Goal: Transaction & Acquisition: Purchase product/service

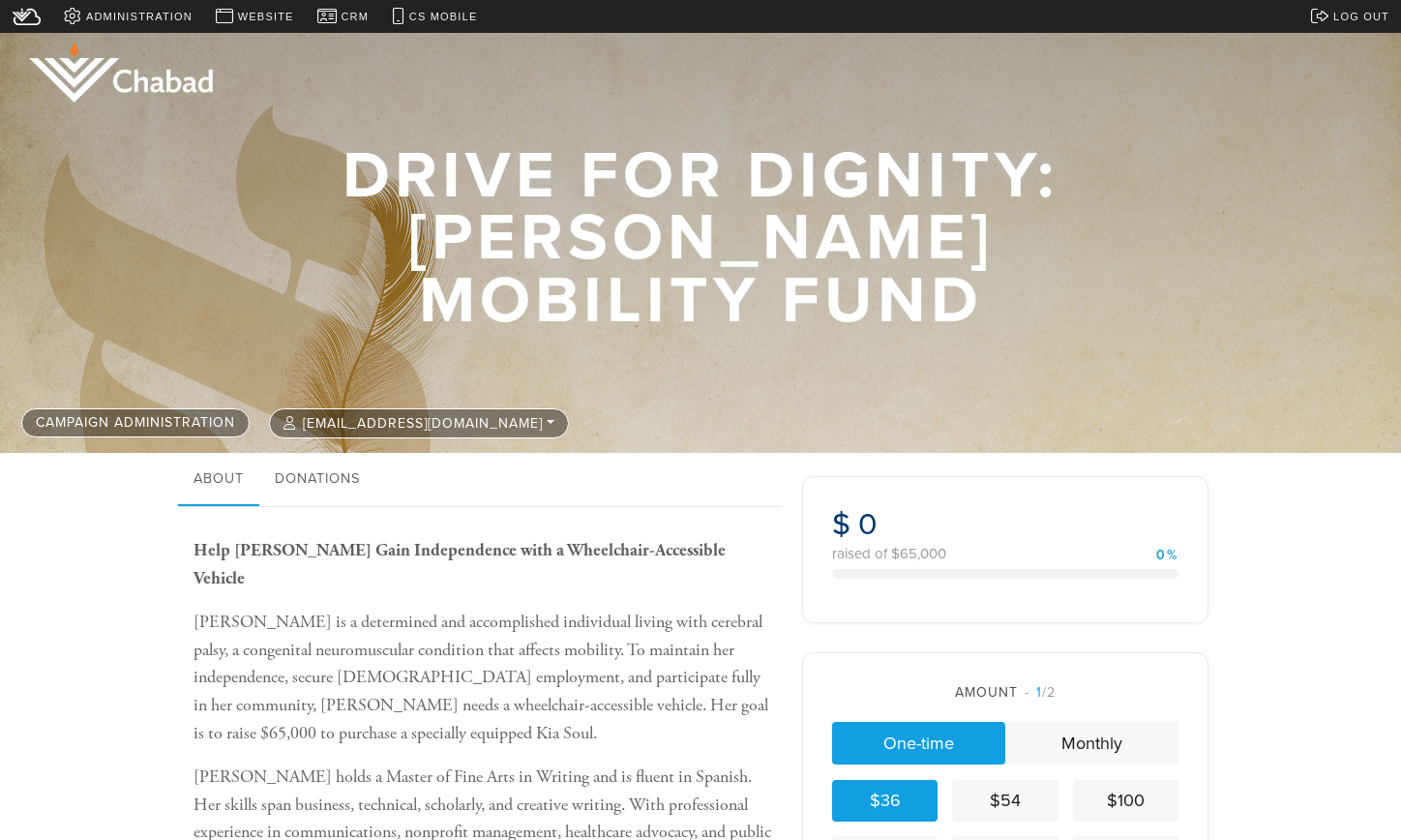
scroll to position [374, 0]
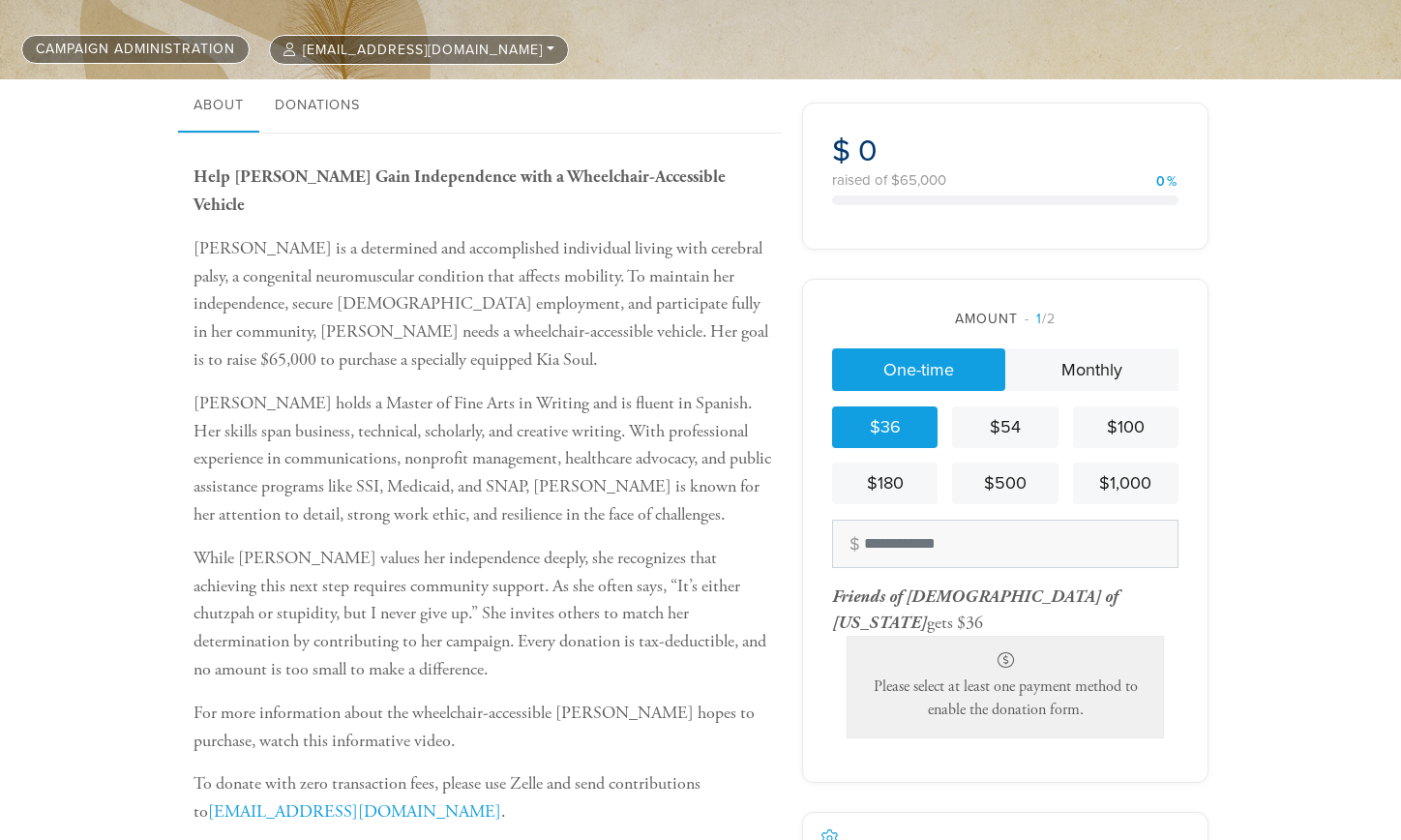
click at [886, 423] on div "$36" at bounding box center [885, 427] width 90 height 26
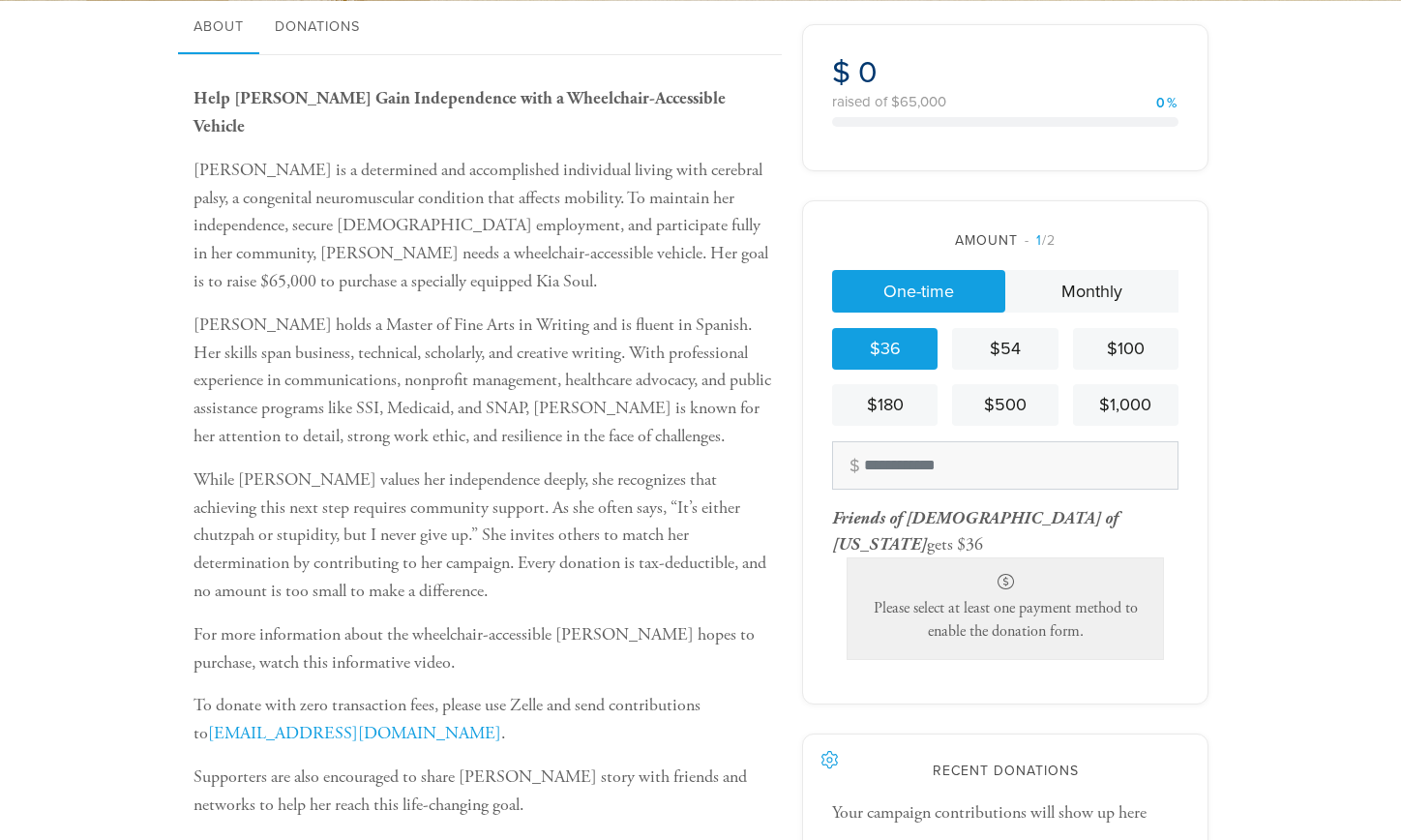
scroll to position [458, 0]
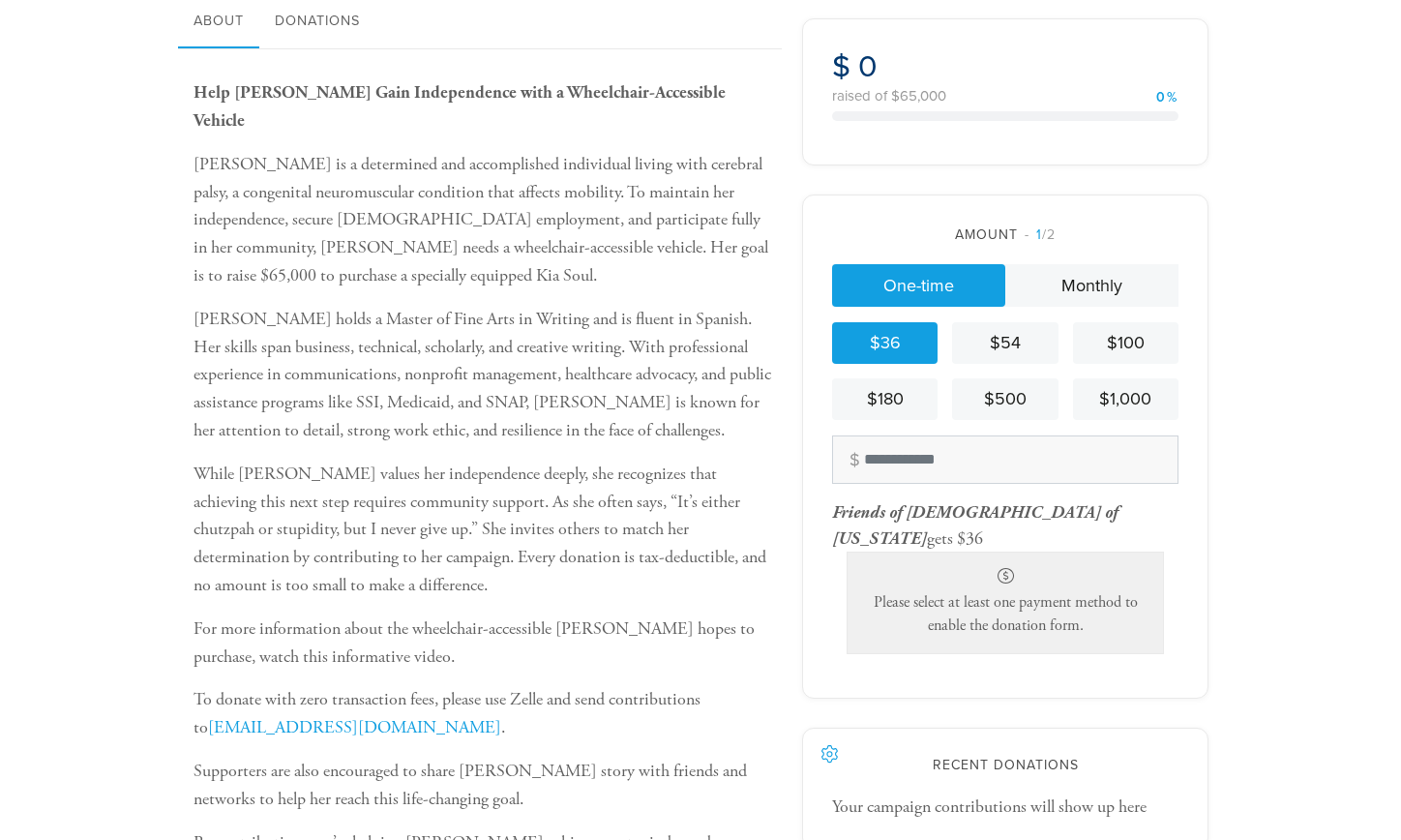
click at [1283, 442] on div "Help Kelley Pasmanick Gain Independence with a Wheelchair-Accessible Vehicle Ke…" at bounding box center [700, 525] width 1401 height 952
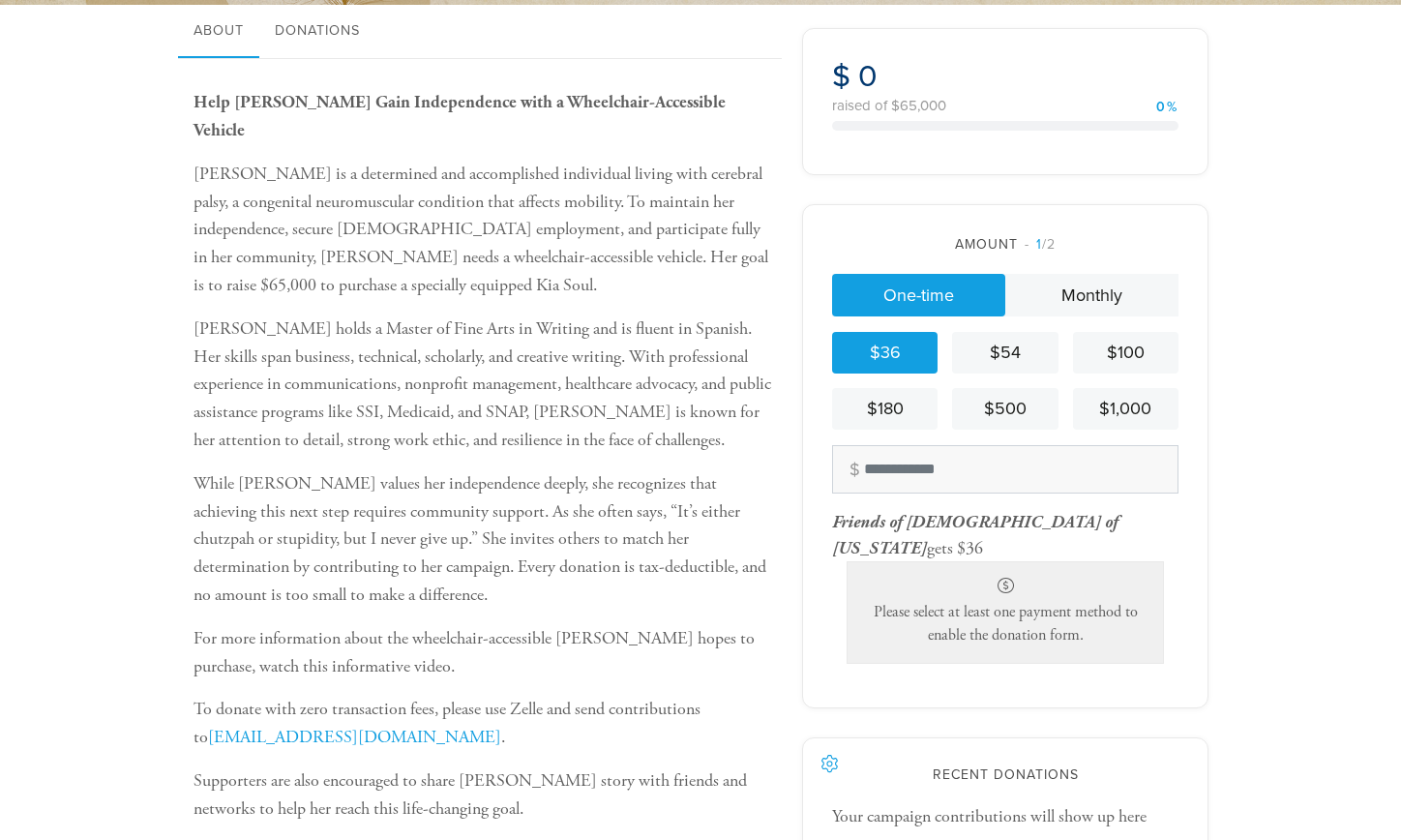
scroll to position [447, 0]
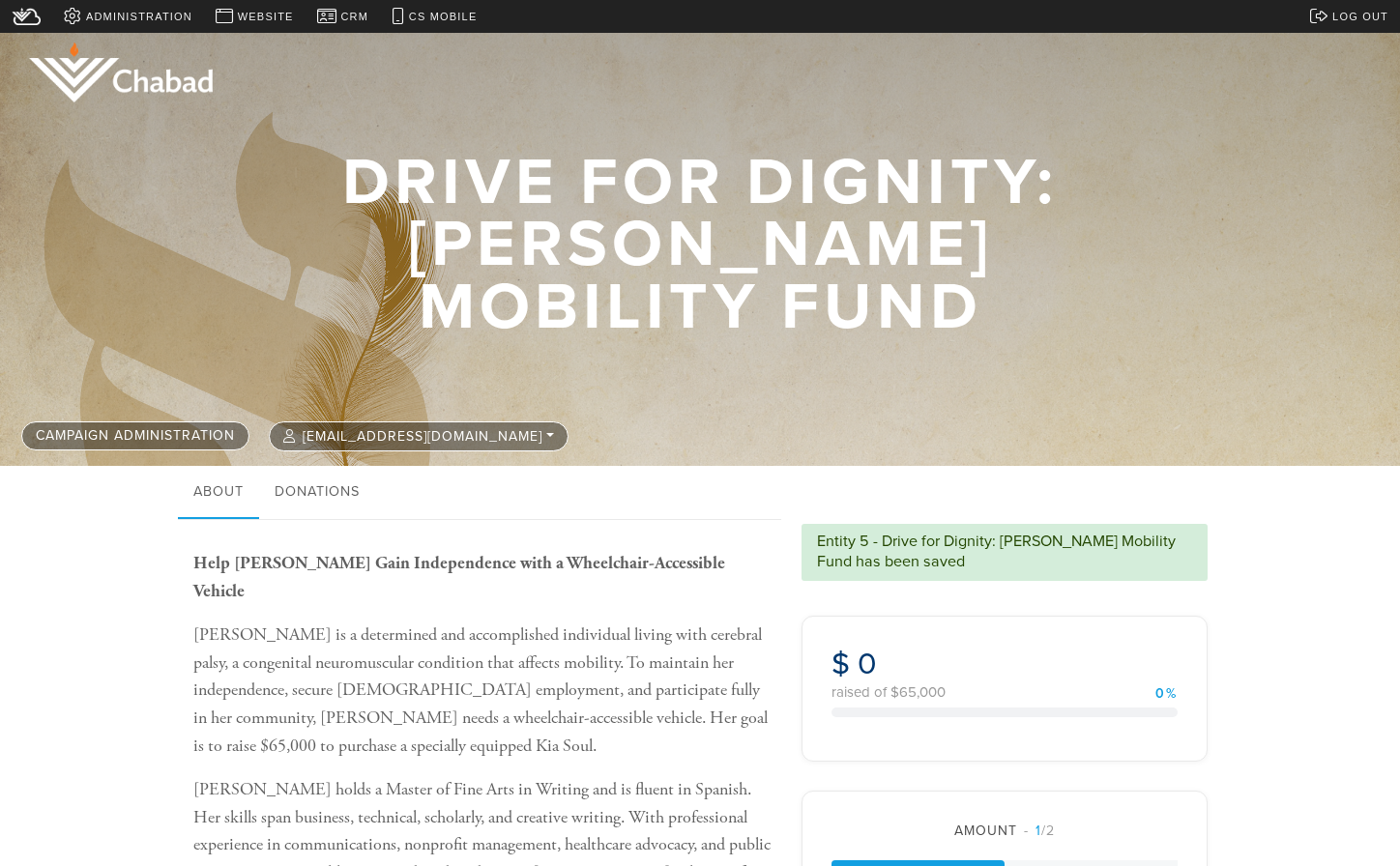
scroll to position [604, 0]
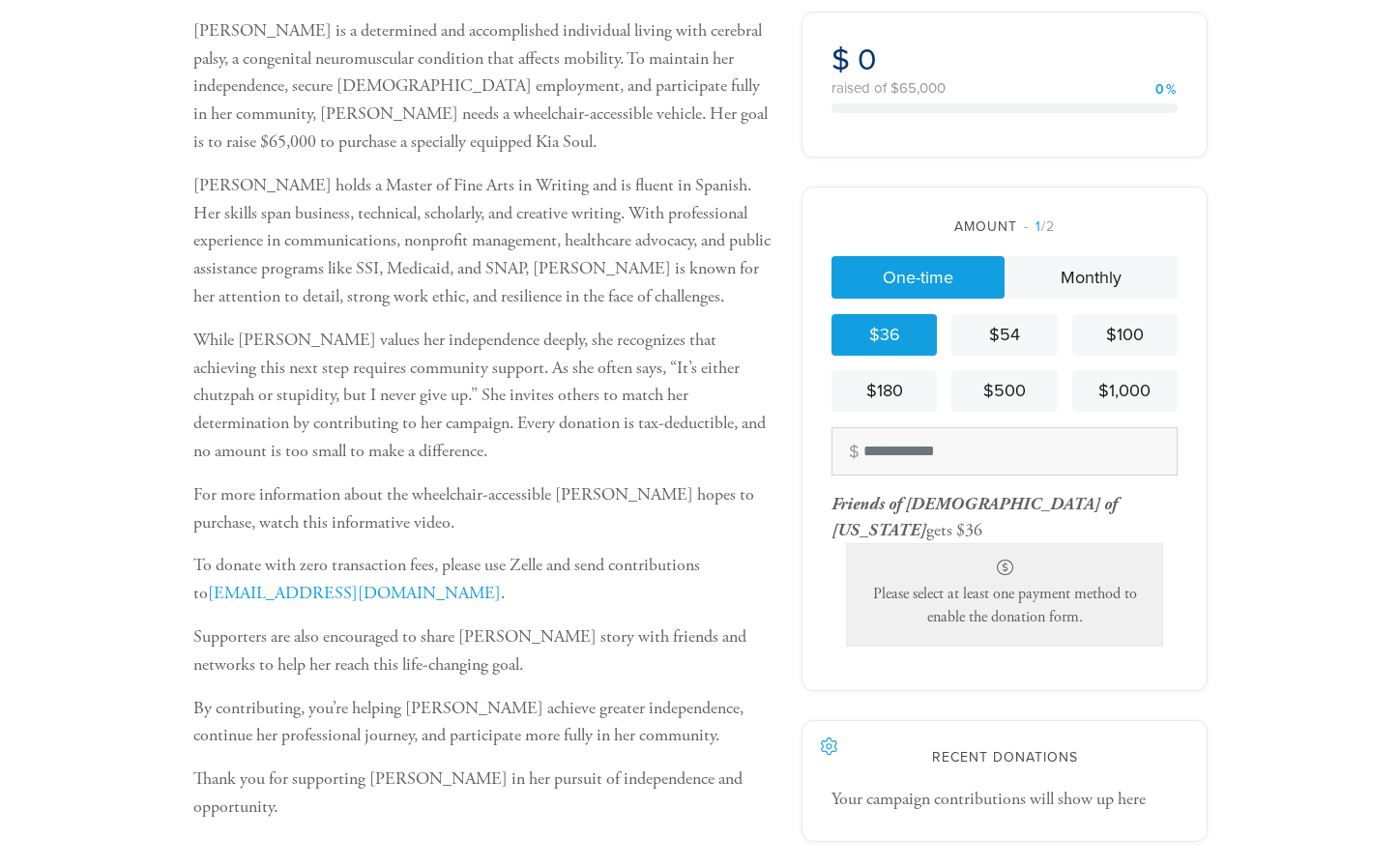
click at [904, 328] on div "$36" at bounding box center [884, 335] width 90 height 26
click at [938, 448] on input "text" at bounding box center [1004, 451] width 346 height 48
click at [982, 572] on div "Please select at least one payment method to enable the donation form." at bounding box center [1004, 595] width 317 height 104
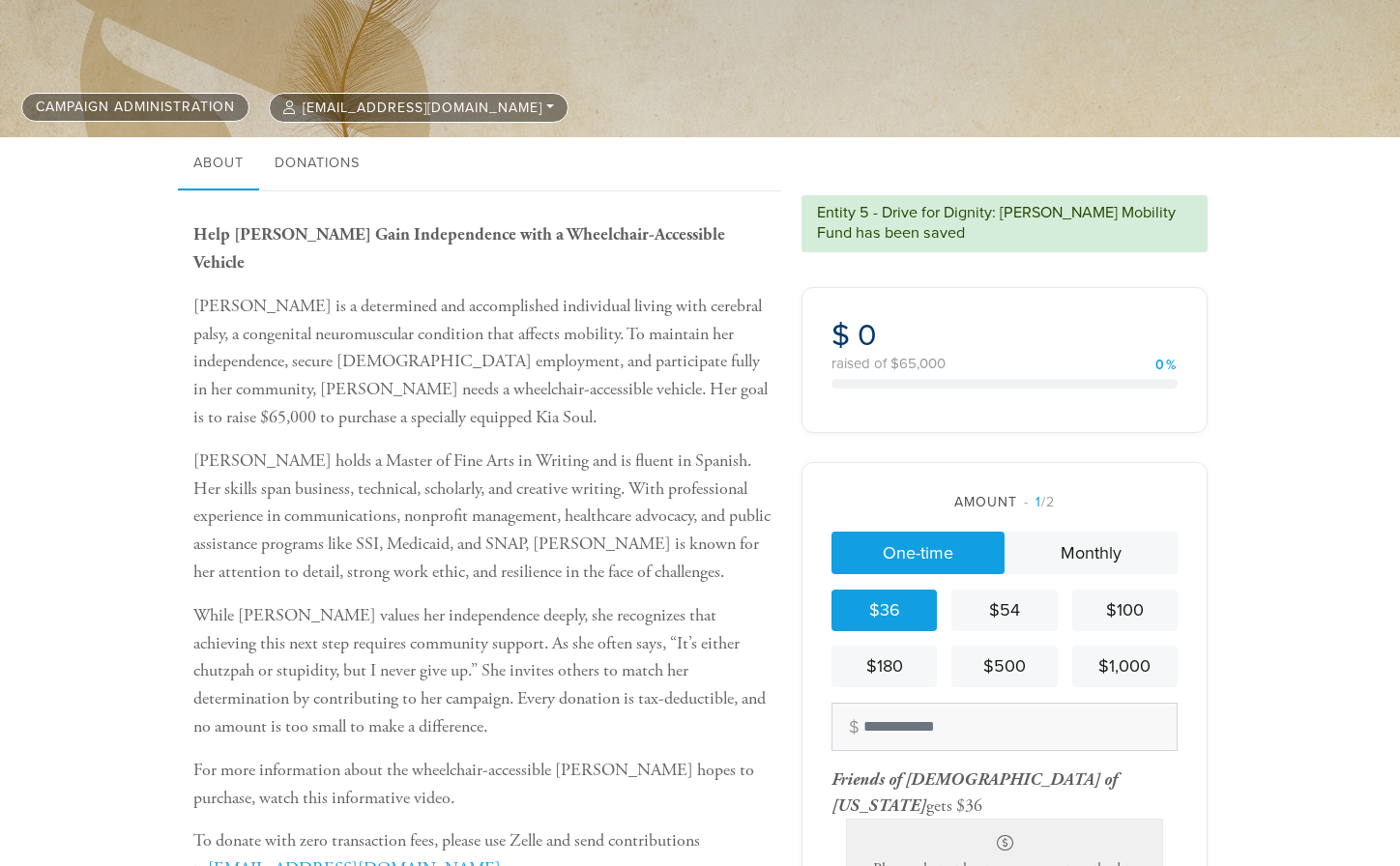
scroll to position [322, 0]
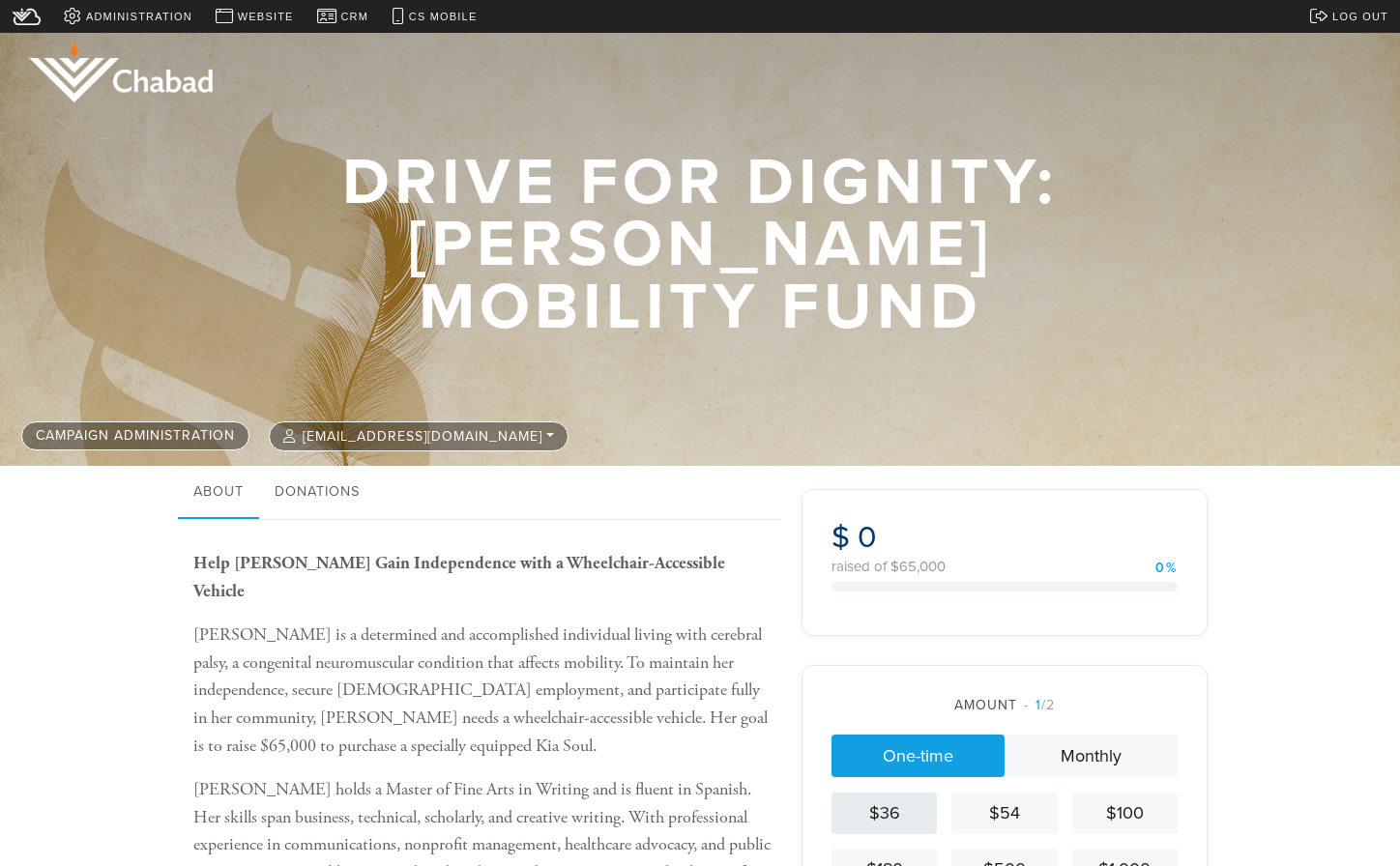
click at [892, 800] on div "$36" at bounding box center [884, 813] width 90 height 26
click at [266, 16] on span "Website" at bounding box center [266, 17] width 56 height 16
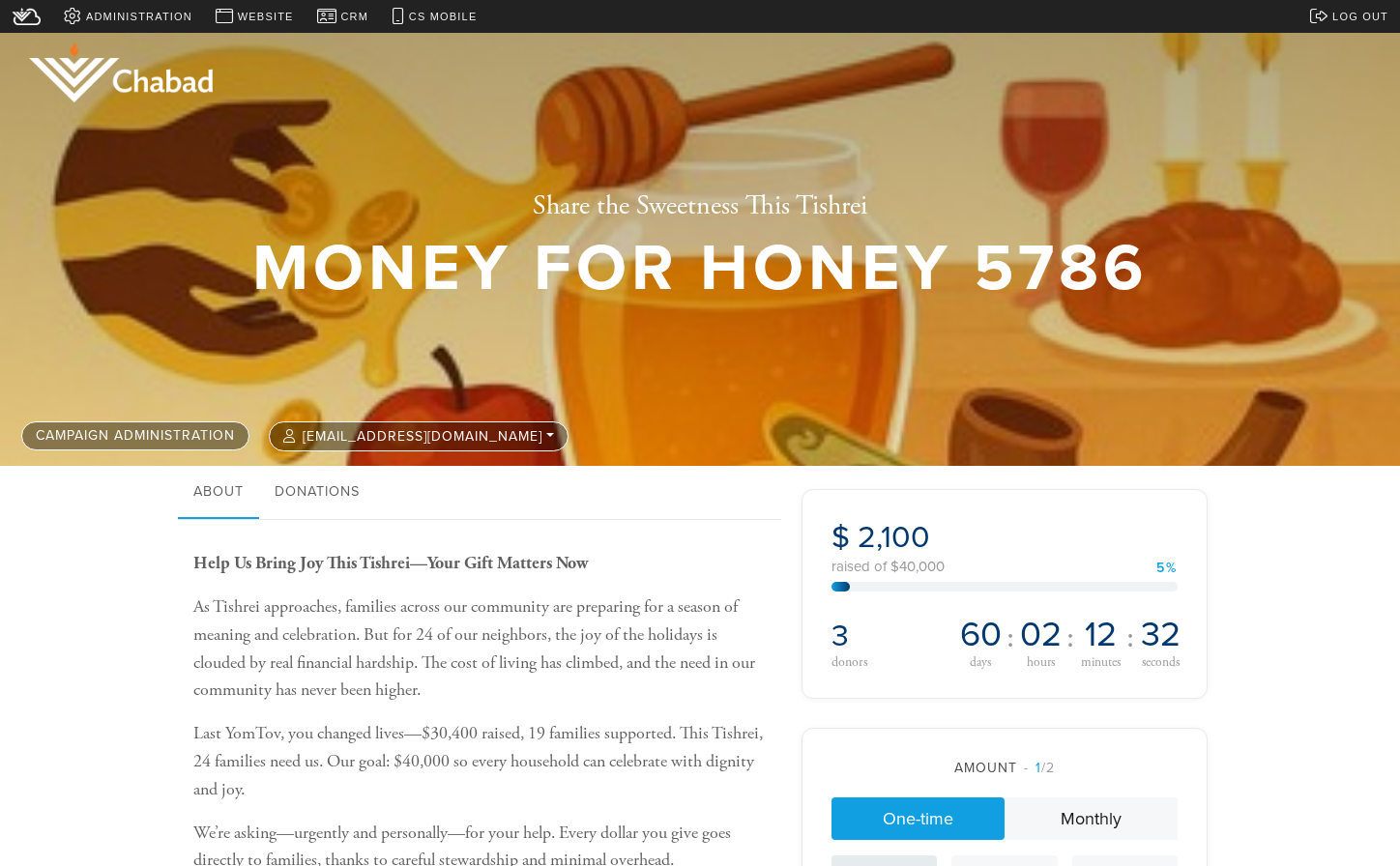
click at [872, 863] on div "$50" at bounding box center [884, 876] width 90 height 26
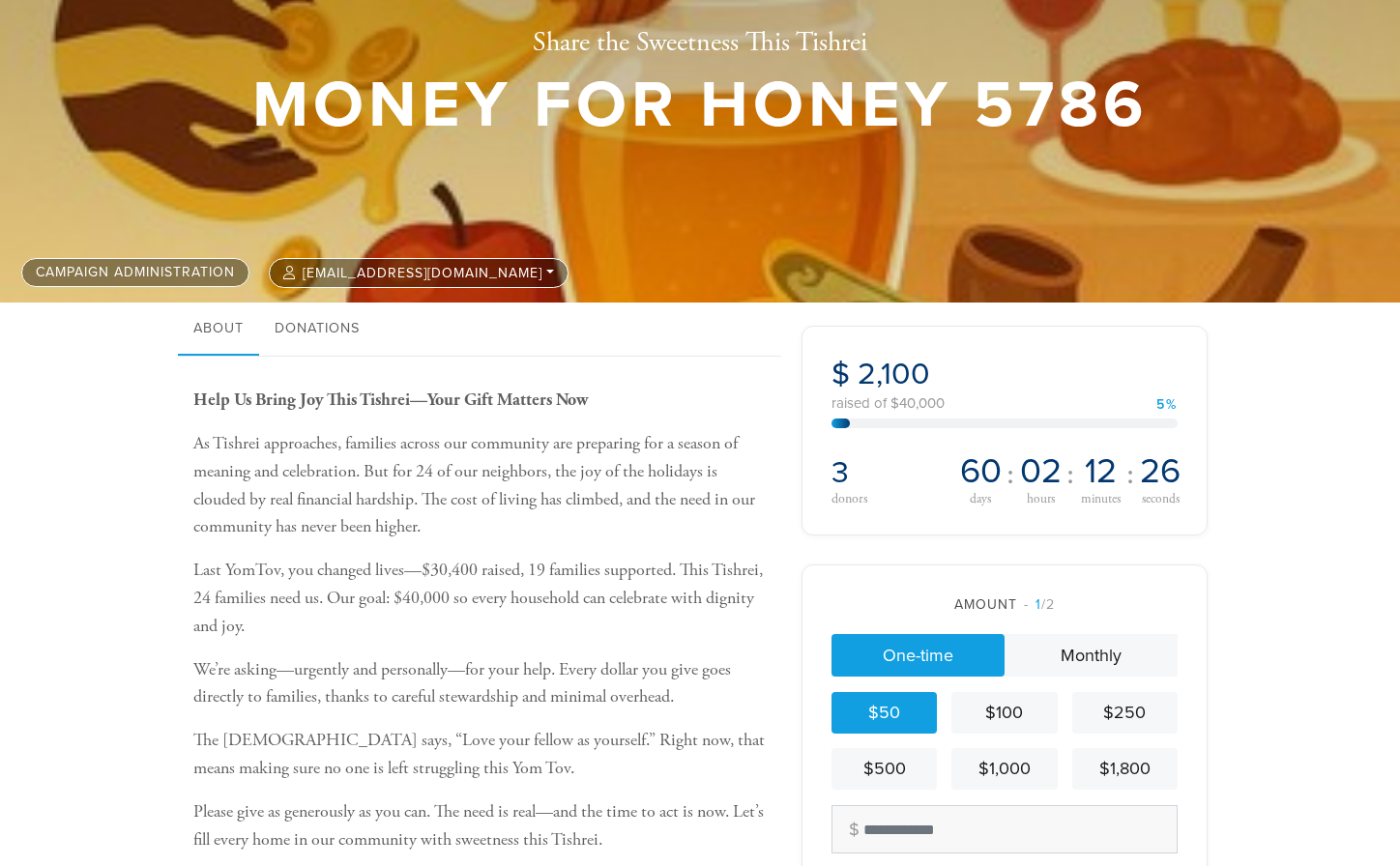
scroll to position [162, 0]
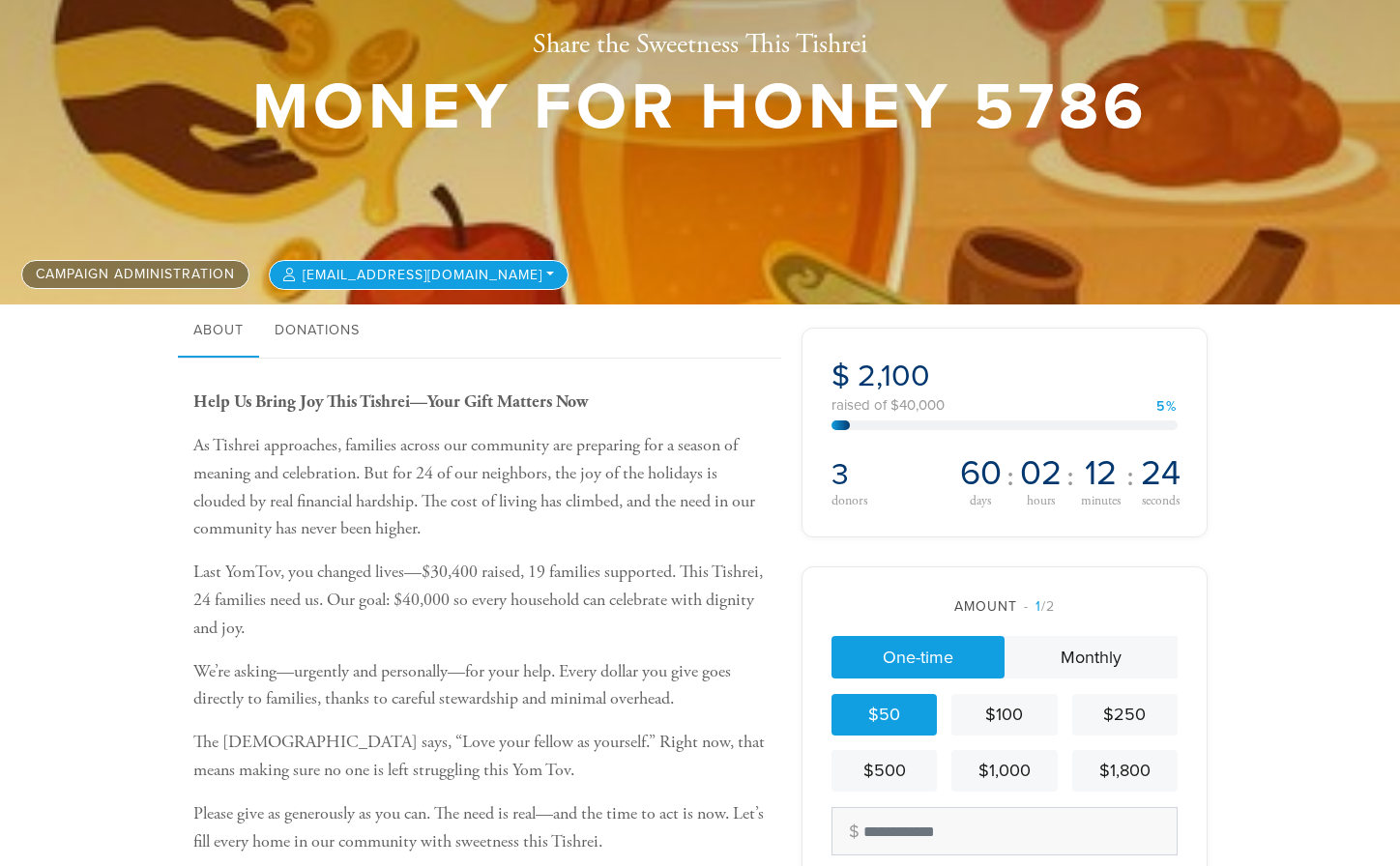
click at [357, 269] on button "[EMAIL_ADDRESS][DOMAIN_NAME]" at bounding box center [419, 275] width 300 height 30
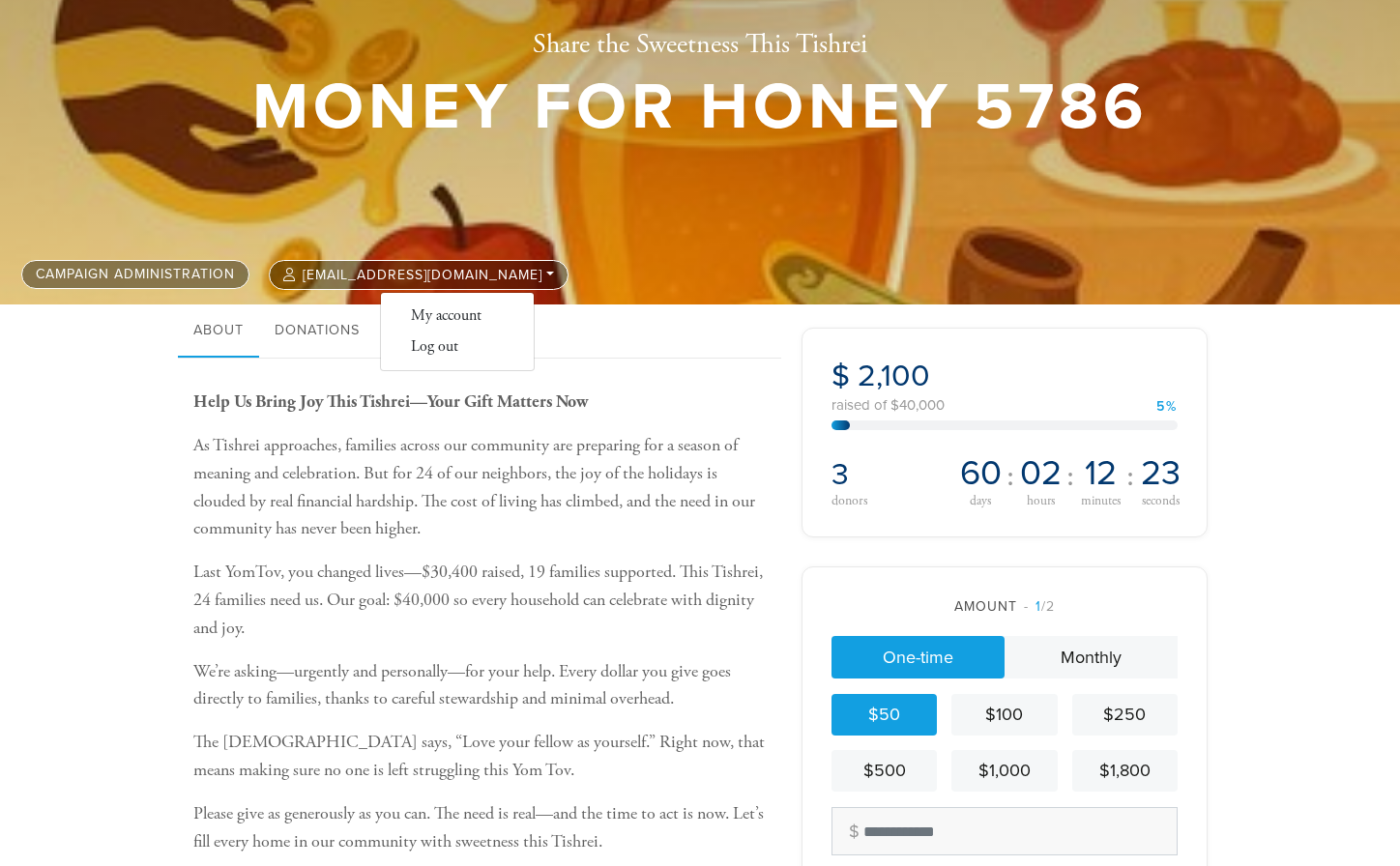
click at [366, 139] on h1 "Money for Honey 5786" at bounding box center [700, 107] width 895 height 63
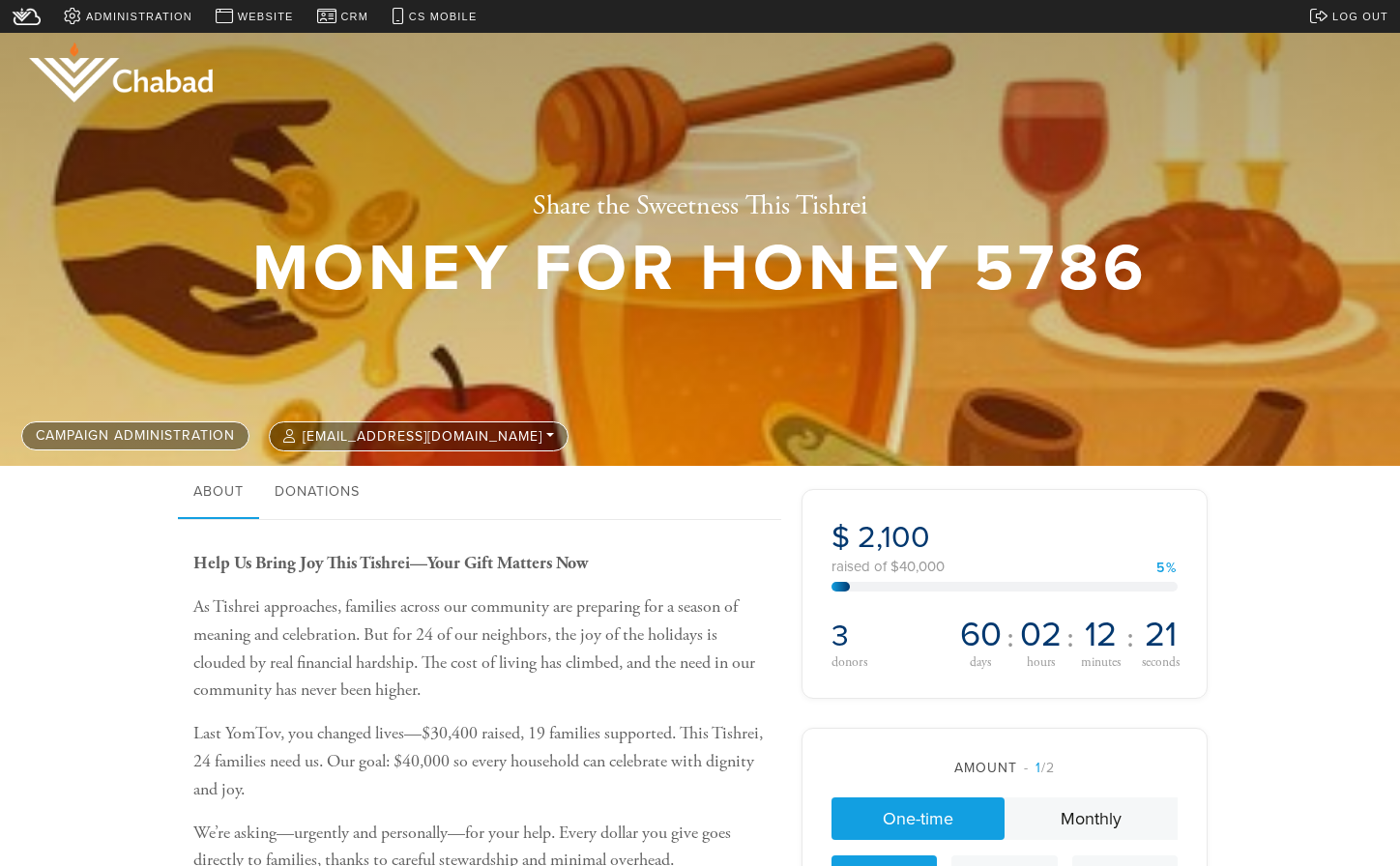
scroll to position [0, 0]
click at [255, 13] on span "Website" at bounding box center [266, 17] width 56 height 16
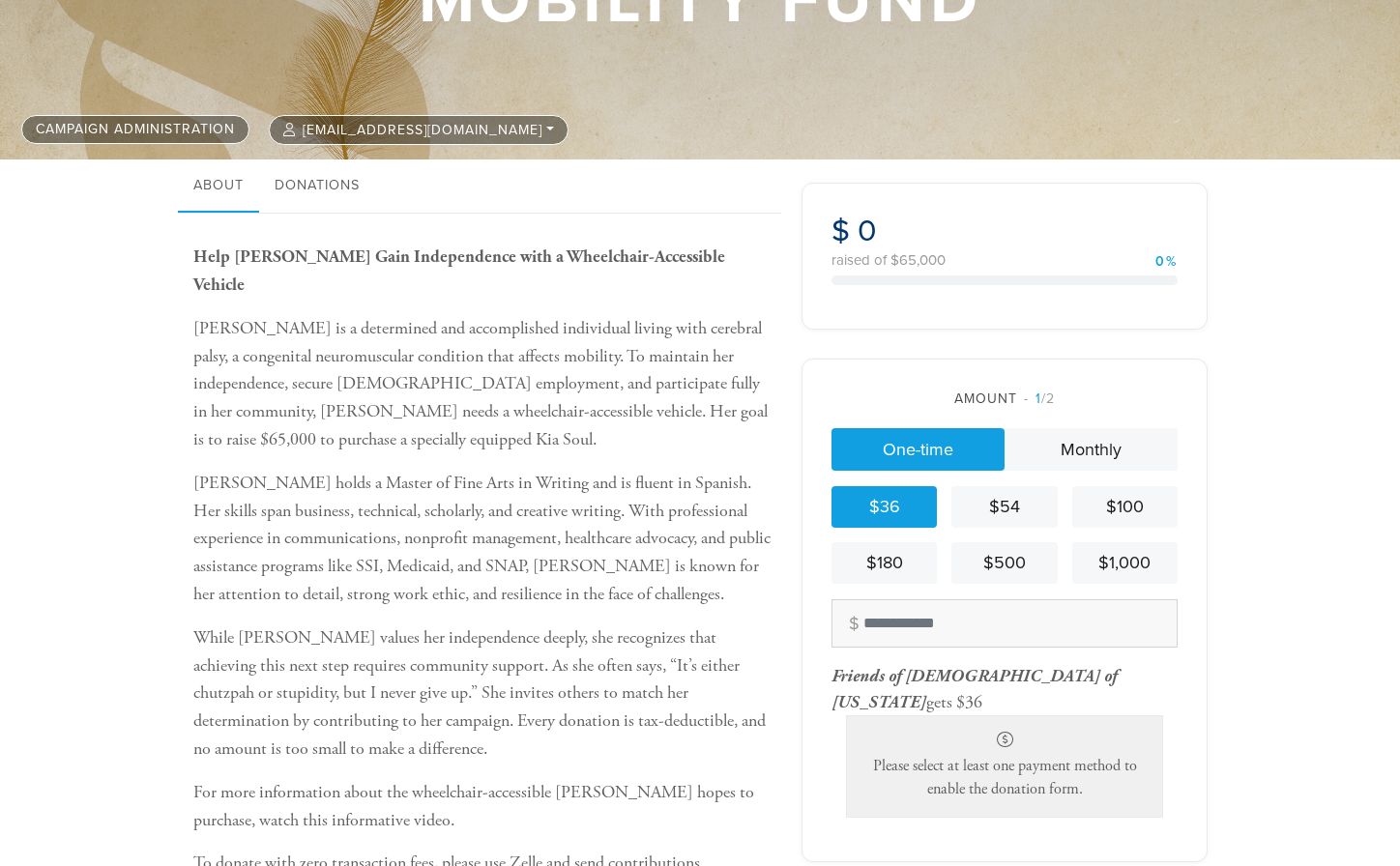
scroll to position [309, 0]
click at [1008, 730] on icon at bounding box center [1004, 737] width 285 height 15
click at [1005, 733] on div "Please select at least one payment method to enable the donation form." at bounding box center [1004, 765] width 317 height 104
click at [1010, 739] on div "Please select at least one payment method to enable the donation form." at bounding box center [1004, 765] width 317 height 104
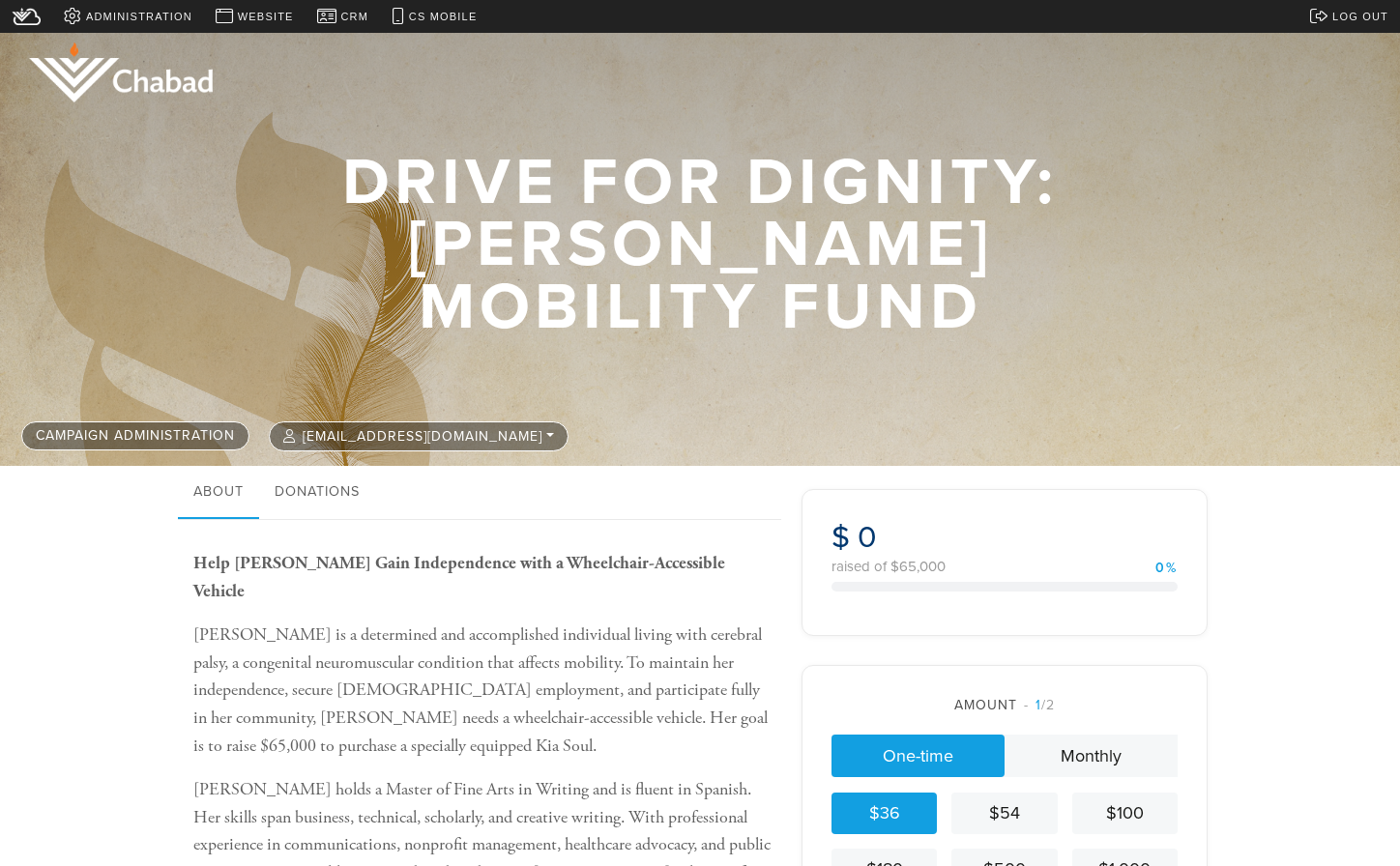
scroll to position [0, 0]
click at [250, 13] on span "Website" at bounding box center [266, 17] width 56 height 16
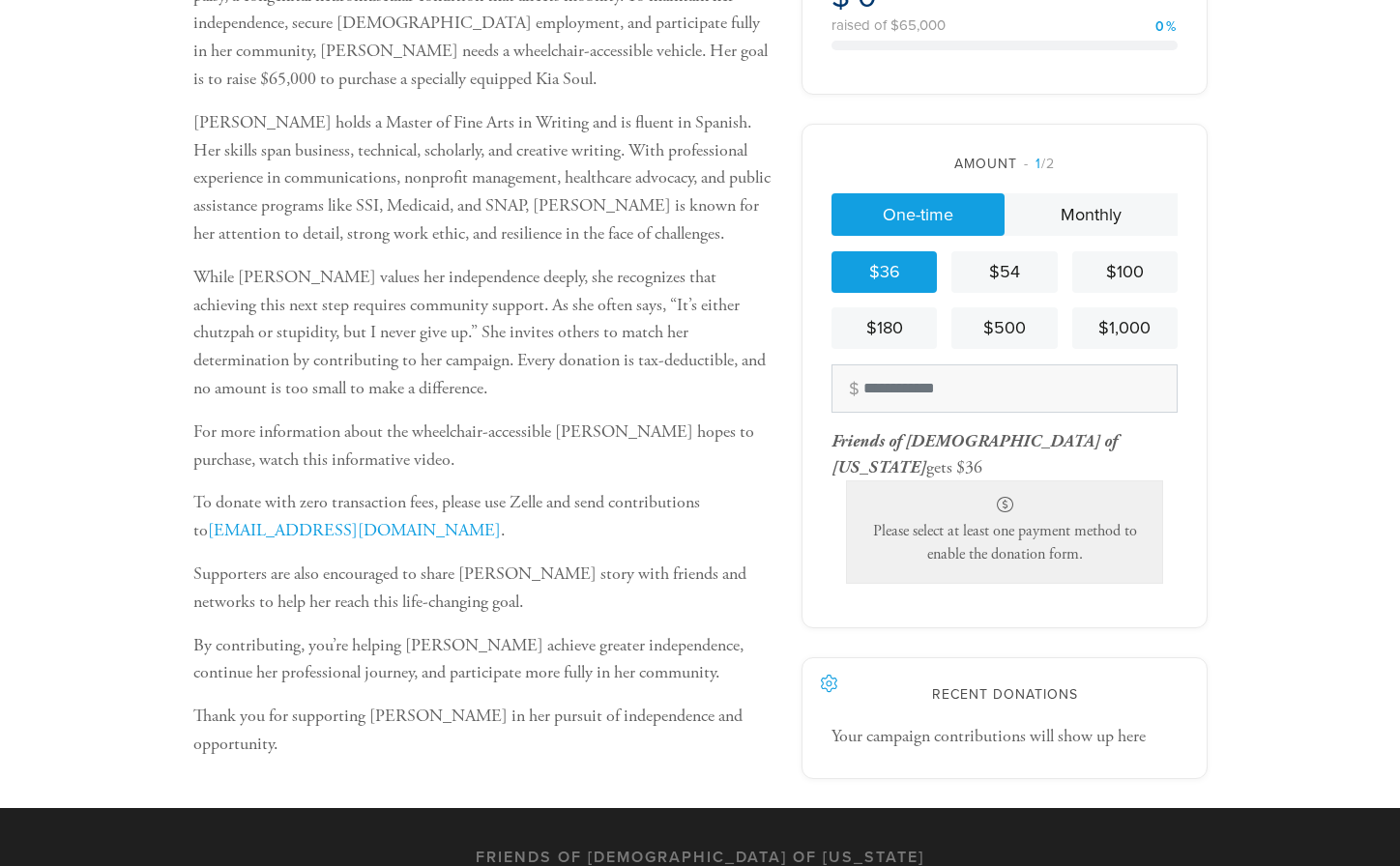
click at [900, 263] on div "$36" at bounding box center [884, 272] width 90 height 26
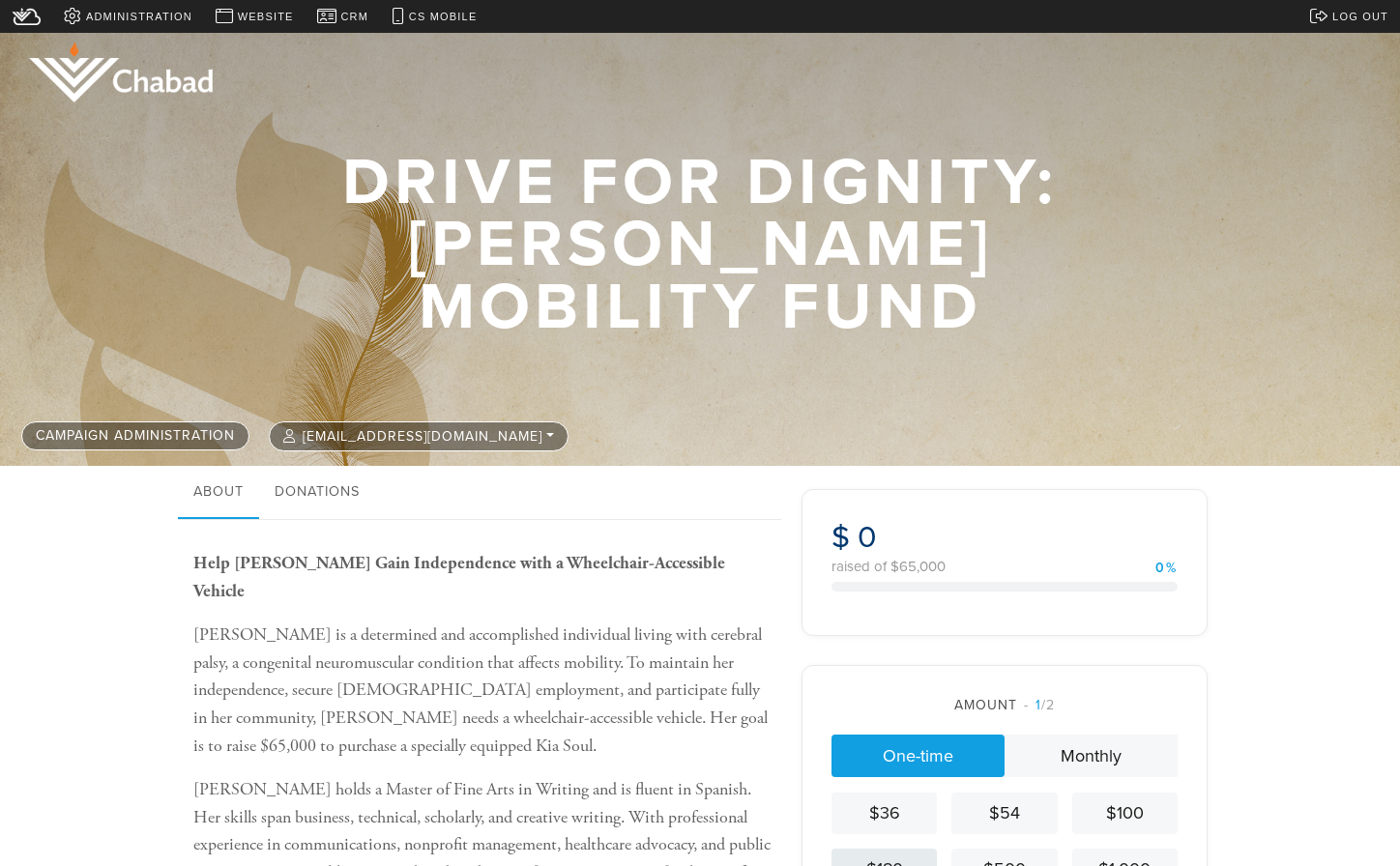
click at [907, 856] on div "$180" at bounding box center [884, 869] width 90 height 26
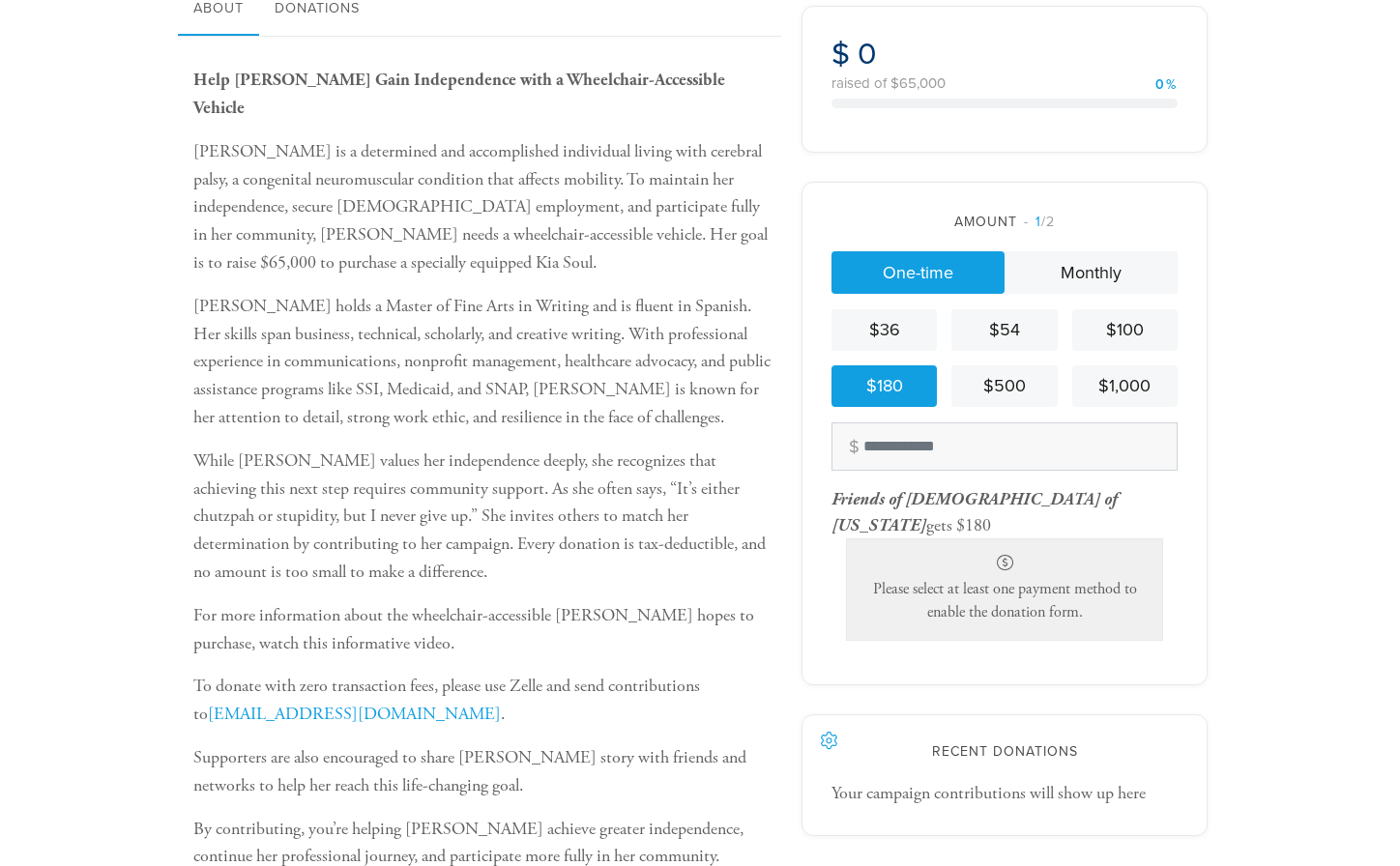
scroll to position [482, 0]
click at [1050, 222] on span "1 /2" at bounding box center [1039, 223] width 31 height 16
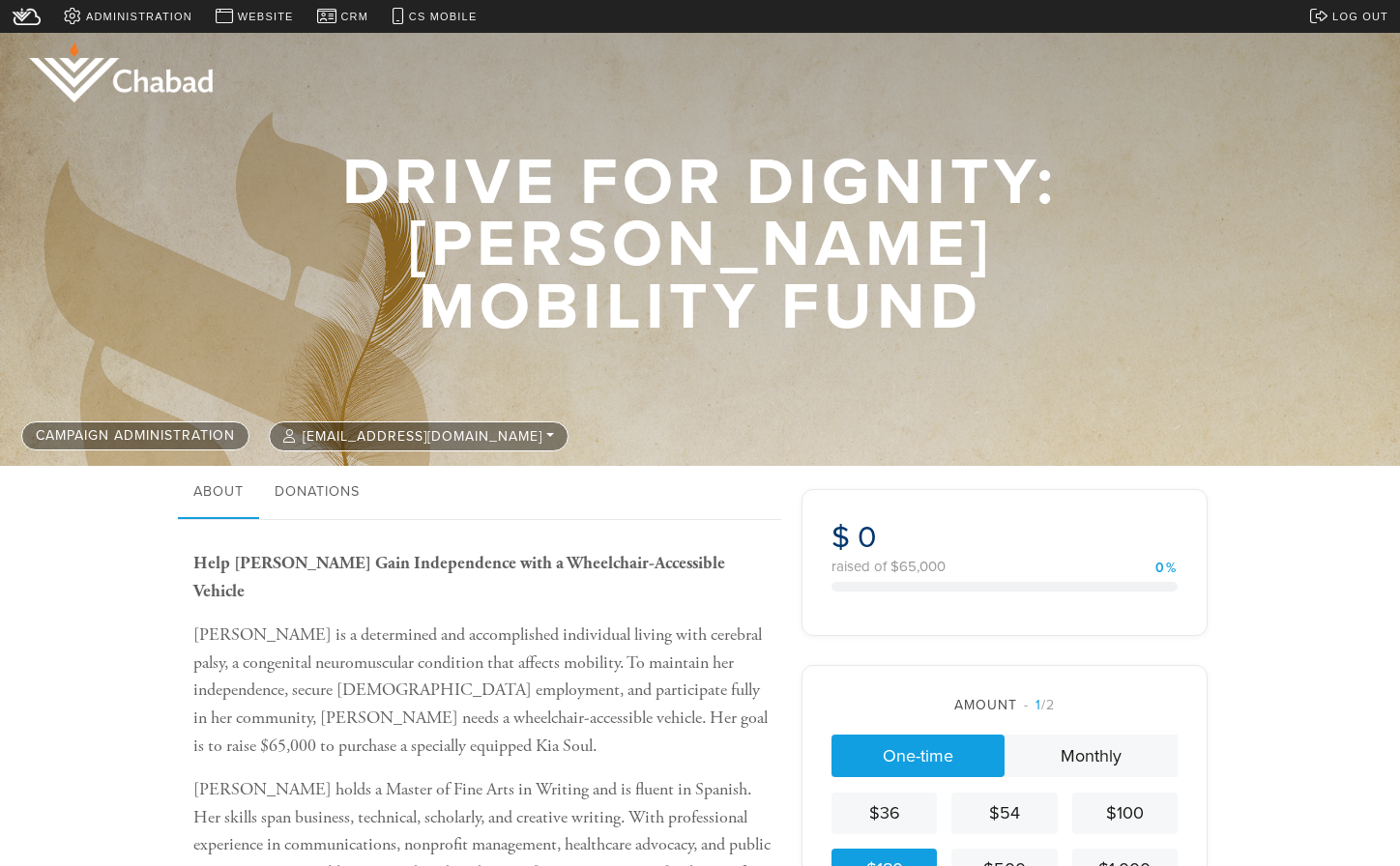
scroll to position [0, 0]
click at [276, 15] on span "Website" at bounding box center [266, 17] width 56 height 16
